Goal: Task Accomplishment & Management: Complete application form

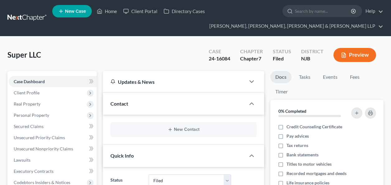
select select "6"
click at [315, 12] on input "search" at bounding box center [323, 11] width 57 height 12
type input "[PERSON_NAME]"
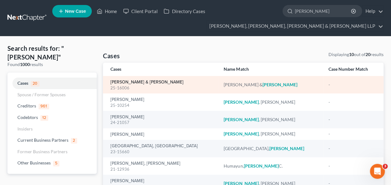
click at [128, 81] on link "[PERSON_NAME] & [PERSON_NAME]" at bounding box center [146, 82] width 73 height 4
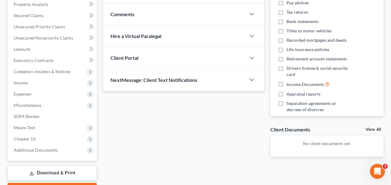
scroll to position [165, 0]
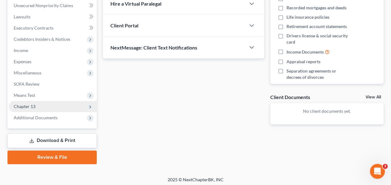
click at [50, 104] on span "Chapter 13" at bounding box center [53, 106] width 88 height 11
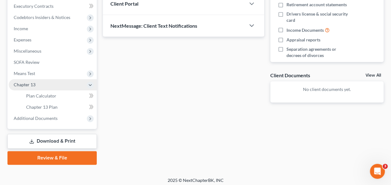
scroll to position [190, 0]
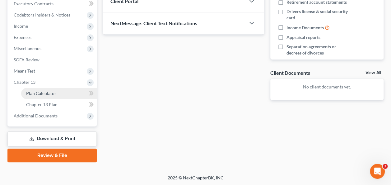
click at [52, 92] on span "Plan Calculator" at bounding box center [41, 92] width 30 height 5
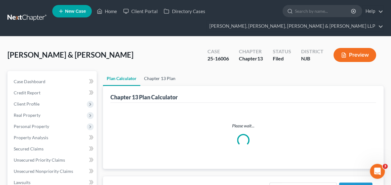
click at [160, 77] on link "Chapter 13 Plan" at bounding box center [159, 78] width 39 height 15
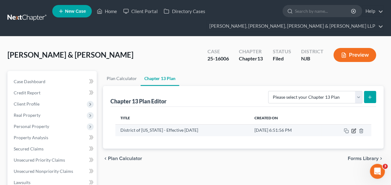
click at [353, 130] on icon "button" at bounding box center [354, 129] width 3 height 3
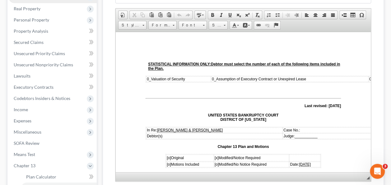
scroll to position [107, 0]
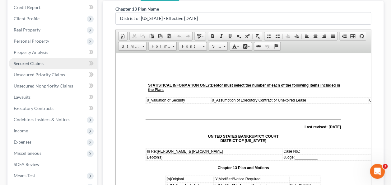
click at [63, 62] on link "Secured Claims" at bounding box center [53, 63] width 88 height 11
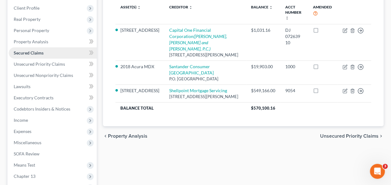
scroll to position [62, 0]
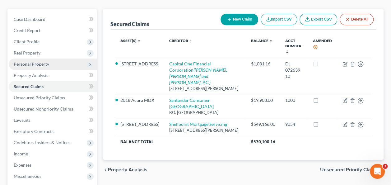
click at [46, 60] on span "Personal Property" at bounding box center [53, 63] width 88 height 11
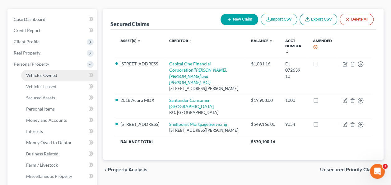
click at [52, 74] on span "Vehicles Owned" at bounding box center [41, 74] width 31 height 5
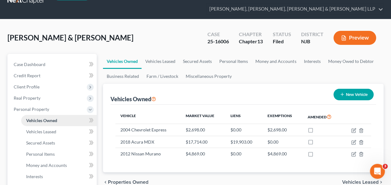
scroll to position [15, 0]
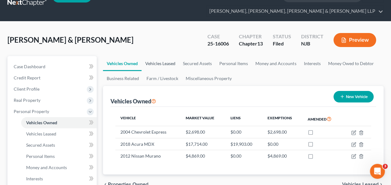
click at [155, 60] on link "Vehicles Leased" at bounding box center [161, 63] width 38 height 15
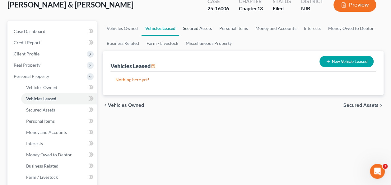
click at [201, 27] on link "Secured Assets" at bounding box center [197, 28] width 36 height 15
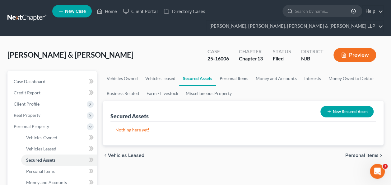
click at [234, 77] on link "Personal Items" at bounding box center [234, 78] width 36 height 15
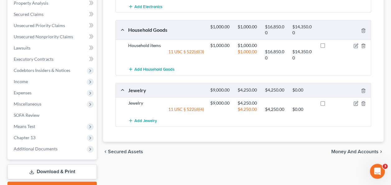
scroll to position [247, 0]
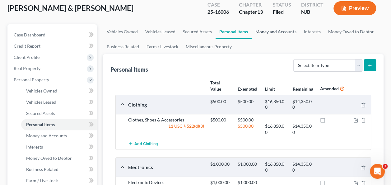
click at [269, 34] on link "Money and Accounts" at bounding box center [276, 31] width 48 height 15
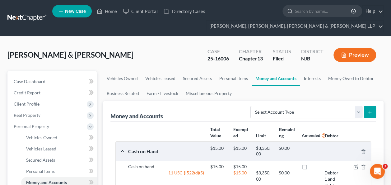
click at [316, 82] on link "Interests" at bounding box center [312, 78] width 24 height 15
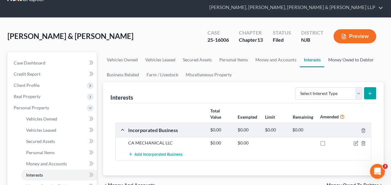
click at [350, 63] on link "Money Owed to Debtor" at bounding box center [350, 59] width 53 height 15
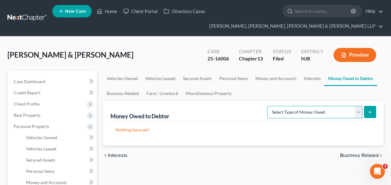
click at [321, 116] on select "Select Type of Money Owed Accounts Receivable Alimony Child Support Claims Agai…" at bounding box center [314, 112] width 95 height 12
click at [126, 93] on link "Business Related" at bounding box center [123, 93] width 40 height 15
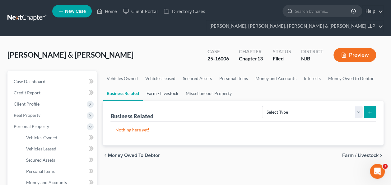
click at [167, 96] on link "Farm / Livestock" at bounding box center [162, 93] width 39 height 15
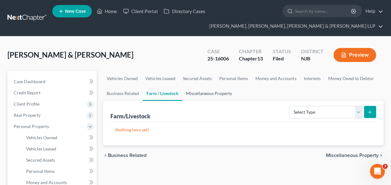
click at [208, 96] on link "Miscellaneous Property" at bounding box center [208, 93] width 53 height 15
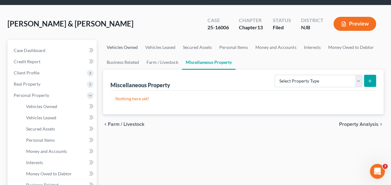
click at [124, 51] on link "Vehicles Owned" at bounding box center [122, 47] width 39 height 15
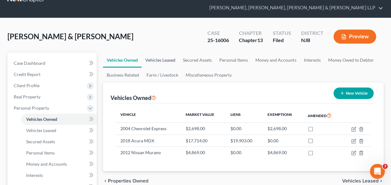
click at [159, 60] on link "Vehicles Leased" at bounding box center [161, 60] width 38 height 15
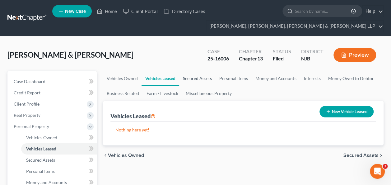
click at [197, 79] on link "Secured Assets" at bounding box center [197, 78] width 36 height 15
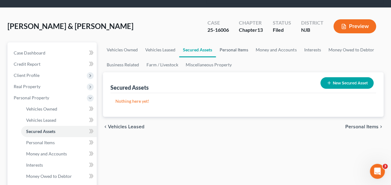
click at [226, 50] on link "Personal Items" at bounding box center [234, 49] width 36 height 15
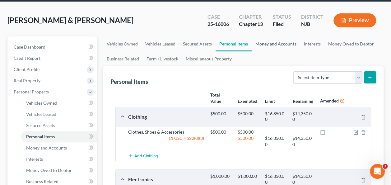
click at [272, 43] on link "Money and Accounts" at bounding box center [276, 43] width 48 height 15
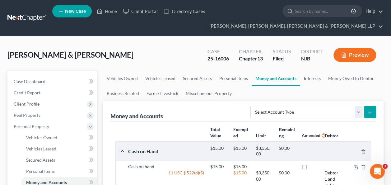
click at [313, 78] on link "Interests" at bounding box center [312, 78] width 24 height 15
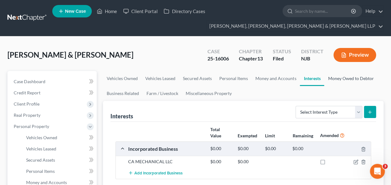
click at [337, 80] on link "Money Owed to Debtor" at bounding box center [350, 78] width 53 height 15
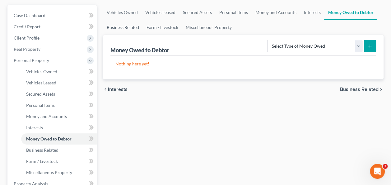
click at [121, 29] on link "Business Related" at bounding box center [123, 27] width 40 height 15
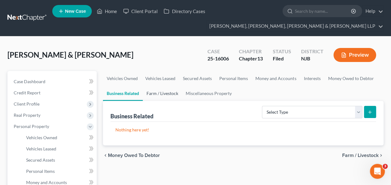
click at [179, 100] on link "Farm / Livestock" at bounding box center [162, 93] width 39 height 15
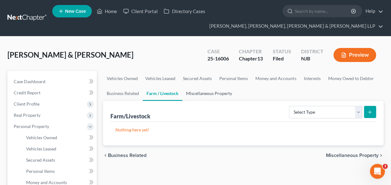
click at [209, 91] on link "Miscellaneous Property" at bounding box center [208, 93] width 53 height 15
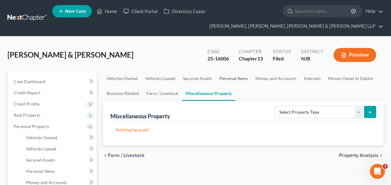
click at [231, 73] on link "Personal Items" at bounding box center [234, 78] width 36 height 15
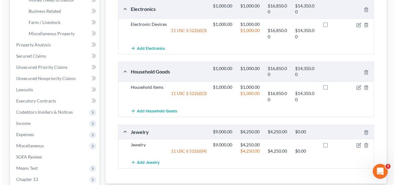
scroll to position [205, 0]
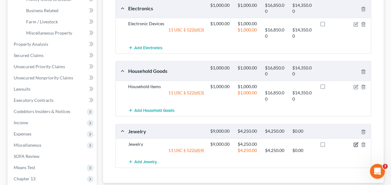
click at [356, 142] on icon "button" at bounding box center [356, 143] width 3 height 3
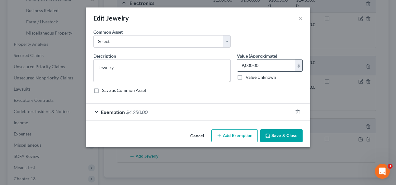
checkbox input "true"
click at [185, 111] on div "Exemption $4,250.00" at bounding box center [189, 112] width 206 height 16
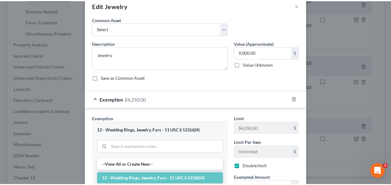
scroll to position [0, 0]
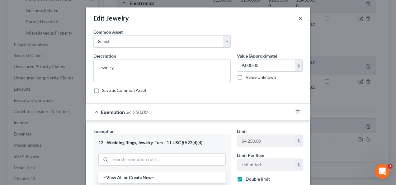
click at [299, 14] on button "×" at bounding box center [300, 17] width 4 height 7
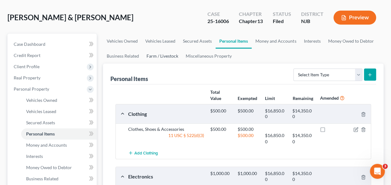
scroll to position [38, 0]
click at [272, 44] on link "Money and Accounts" at bounding box center [276, 40] width 48 height 15
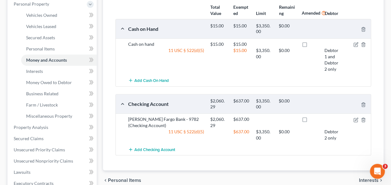
scroll to position [124, 0]
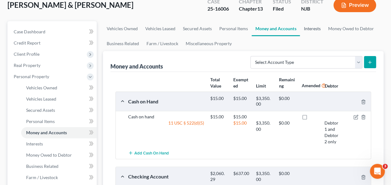
click at [313, 27] on link "Interests" at bounding box center [312, 28] width 24 height 15
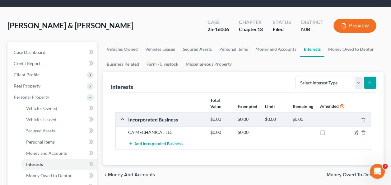
scroll to position [68, 0]
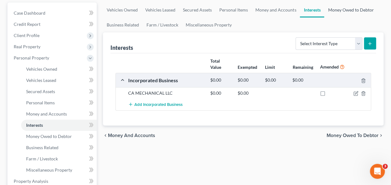
click at [358, 9] on link "Money Owed to Debtor" at bounding box center [350, 9] width 53 height 15
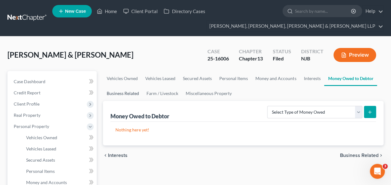
click at [121, 91] on link "Business Related" at bounding box center [123, 93] width 40 height 15
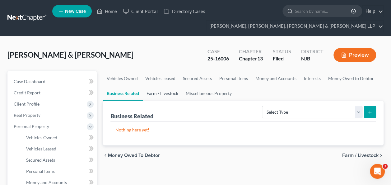
click at [159, 95] on link "Farm / Livestock" at bounding box center [162, 93] width 39 height 15
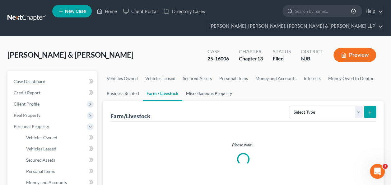
click at [199, 90] on link "Miscellaneous Property" at bounding box center [208, 93] width 53 height 15
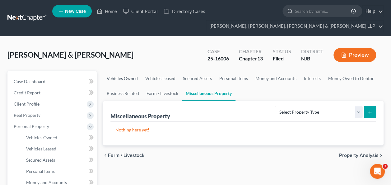
click at [130, 74] on link "Vehicles Owned" at bounding box center [122, 78] width 39 height 15
